Goal: Navigation & Orientation: Find specific page/section

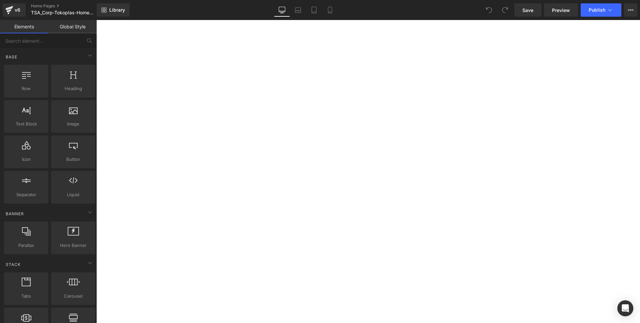
click at [18, 9] on div "v6" at bounding box center [17, 10] width 8 height 9
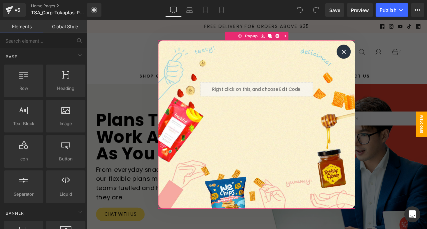
click at [392, 55] on div at bounding box center [391, 57] width 17 height 17
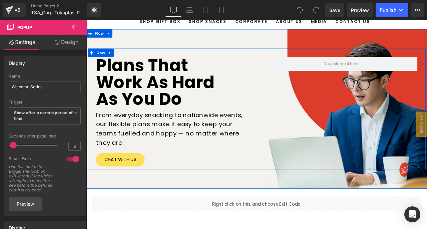
scroll to position [65, 0]
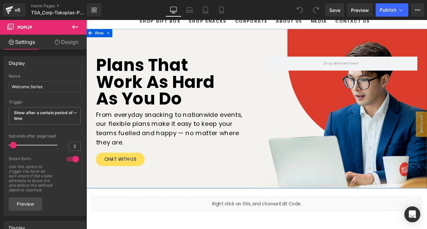
click at [286, 41] on div "Plans that work as hard as you do Heading From everyday snacking to nationwide …" at bounding box center [287, 125] width 403 height 189
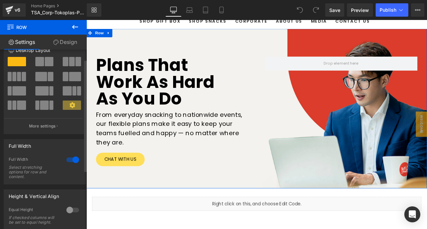
scroll to position [16, 0]
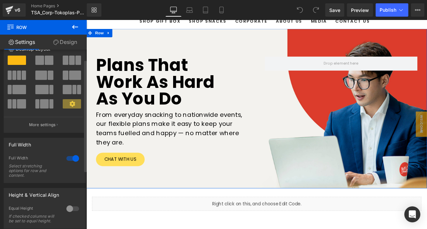
click at [48, 124] on p "More settings" at bounding box center [42, 125] width 27 height 6
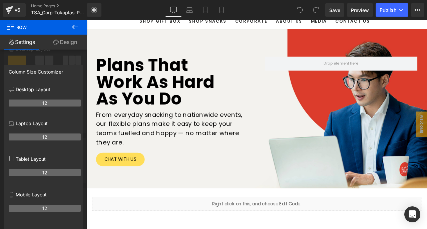
click at [77, 27] on icon at bounding box center [75, 27] width 8 height 8
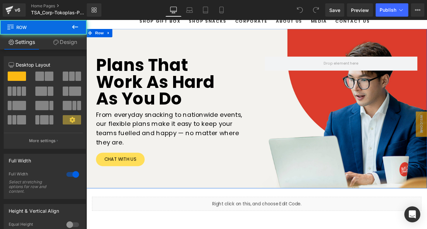
click at [245, 48] on div "Plans that work as hard as you do Heading From everyday snacking to nationwide …" at bounding box center [287, 125] width 403 height 189
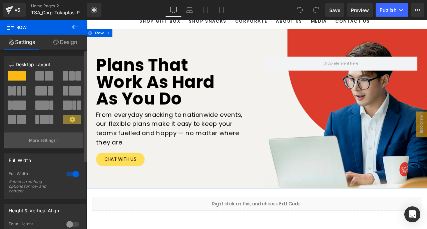
scroll to position [0, 0]
